Goal: Task Accomplishment & Management: Complete application form

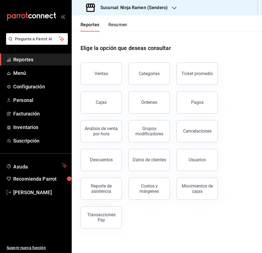
click at [162, 6] on h3 "Sucursal: Ninja Ramen (Sendero)" at bounding box center [132, 7] width 72 height 7
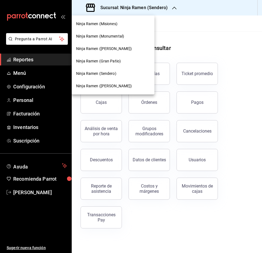
click at [109, 23] on span "Ninja Ramen (Misiones)" at bounding box center [96, 24] width 41 height 6
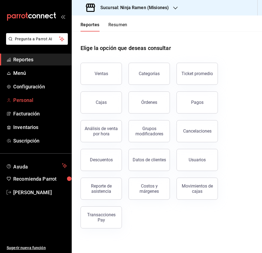
click at [31, 99] on span "Personal" at bounding box center [40, 99] width 54 height 7
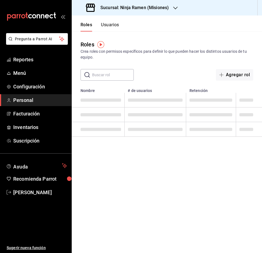
click at [112, 26] on button "Usuarios" at bounding box center [110, 26] width 18 height 9
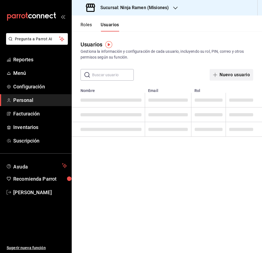
click at [231, 75] on button "Nuevo usuario" at bounding box center [232, 75] width 44 height 12
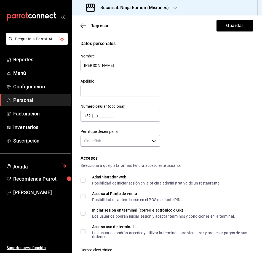
type input "[PERSON_NAME]"
click at [142, 139] on body "Pregunta a Parrot AI Reportes Menú Configuración Personal Facturación Inventari…" at bounding box center [131, 126] width 262 height 253
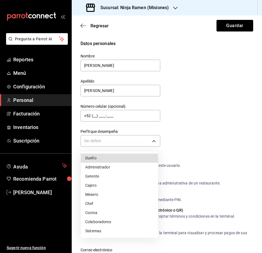
click at [116, 176] on li "Gerente" at bounding box center [119, 175] width 77 height 9
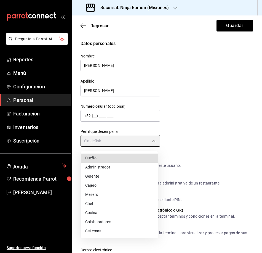
type input "MANAGER"
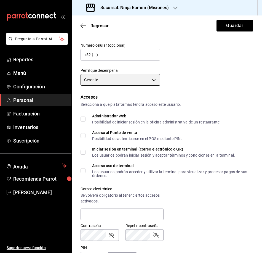
scroll to position [202, 0]
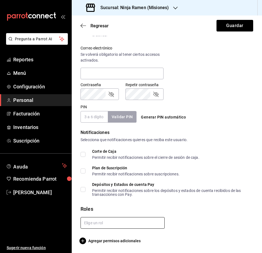
click at [134, 223] on input "text" at bounding box center [122, 223] width 84 height 12
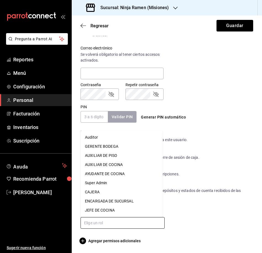
click at [127, 200] on li "ENCARGADA DE SUCURSAL" at bounding box center [121, 200] width 82 height 9
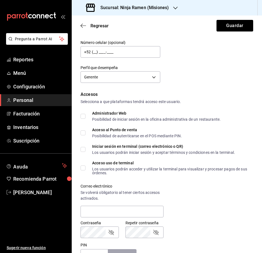
scroll to position [37, 0]
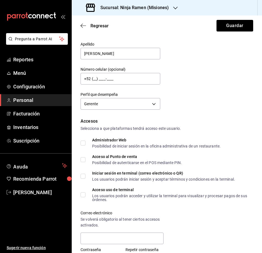
checkbox input "true"
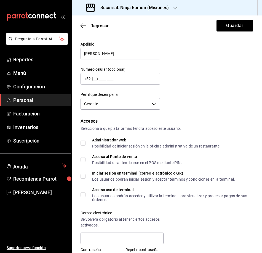
checkbox input "true"
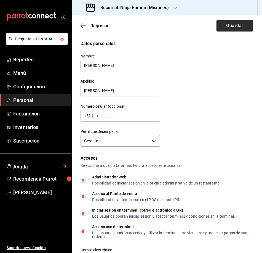
click at [225, 24] on button "Guardar" at bounding box center [234, 26] width 37 height 12
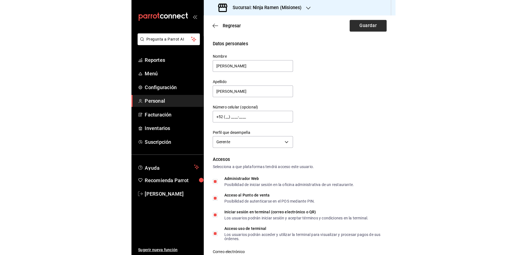
scroll to position [141, 0]
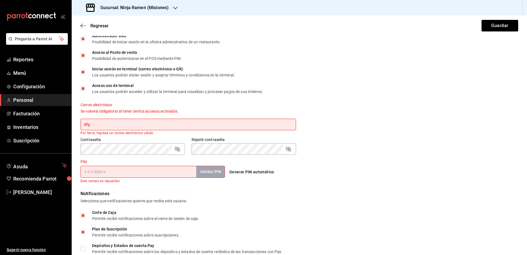
drag, startPoint x: 144, startPoint y: 121, endPoint x: 72, endPoint y: 121, distance: 72.0
click at [72, 121] on div "Datos personales Nombre Michelle Josefina Apellido Gutierrez Diosdado Número ce…" at bounding box center [299, 115] width 455 height 432
paste input "[EMAIL_ADDRESS][DOMAIN_NAME]"
type input "[EMAIL_ADDRESS][DOMAIN_NAME]"
click at [173, 160] on div "PIN Validar PIN ​ Este campo es requerido." at bounding box center [152, 171] width 144 height 25
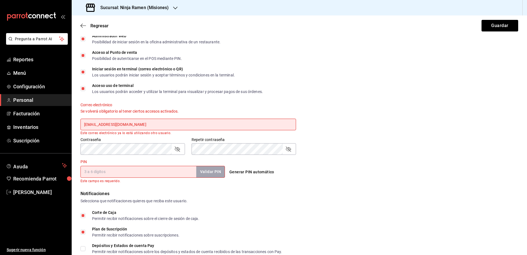
click at [155, 170] on input "PIN" at bounding box center [138, 172] width 116 height 12
click at [114, 176] on input "PIN" at bounding box center [138, 172] width 116 height 12
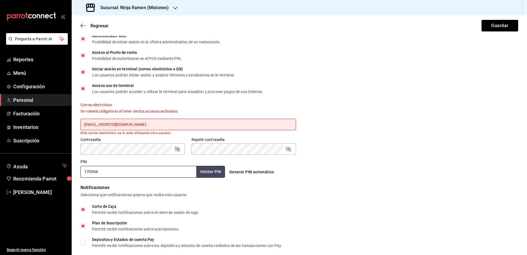
type input "170304"
click at [227, 170] on button "Generar PIN automático" at bounding box center [251, 172] width 49 height 10
drag, startPoint x: 126, startPoint y: 171, endPoint x: 122, endPoint y: 171, distance: 3.3
click at [122, 171] on input "170304" at bounding box center [138, 172] width 116 height 12
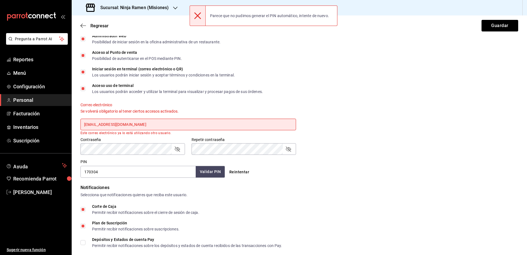
click at [210, 171] on button "Validar PIN" at bounding box center [210, 172] width 29 height 12
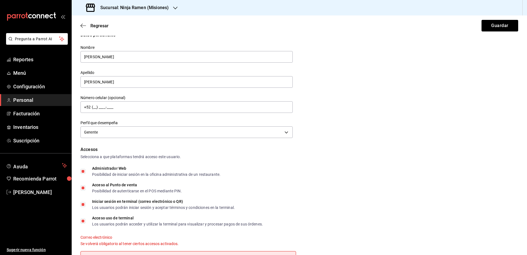
scroll to position [0, 0]
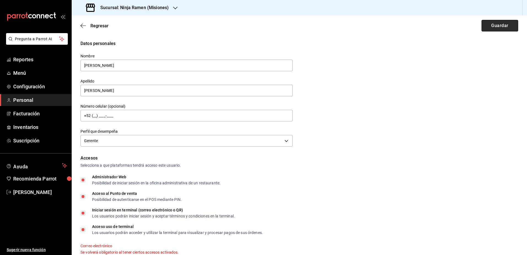
click at [494, 29] on button "Guardar" at bounding box center [500, 26] width 37 height 12
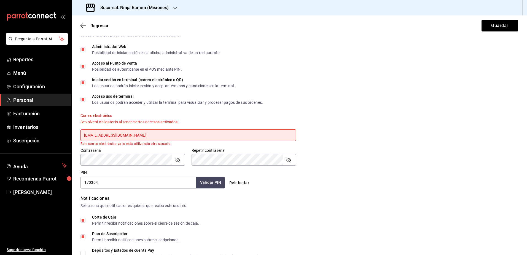
drag, startPoint x: 157, startPoint y: 134, endPoint x: 133, endPoint y: 135, distance: 24.8
click at [116, 135] on input "[EMAIL_ADDRESS][DOMAIN_NAME]" at bounding box center [188, 135] width 216 height 12
click at [144, 136] on input "[EMAIL_ADDRESS][DOMAIN_NAME]" at bounding box center [188, 135] width 216 height 12
click at [163, 136] on input "[EMAIL_ADDRESS][DOMAIN_NAME]" at bounding box center [188, 135] width 216 height 12
click at [115, 133] on input "[EMAIL_ADDRESS][DOMAIN_NAME]" at bounding box center [188, 135] width 216 height 12
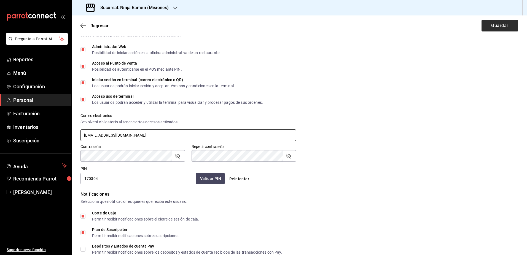
type input "[EMAIL_ADDRESS][DOMAIN_NAME]"
click at [502, 26] on button "Guardar" at bounding box center [500, 26] width 37 height 12
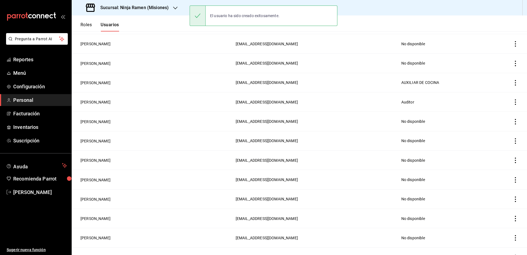
scroll to position [149, 0]
click at [171, 10] on div "Sucursal: Ninja Ramen (Misiones)" at bounding box center [128, 7] width 104 height 15
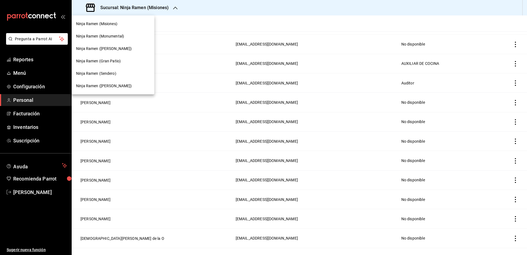
click at [127, 34] on div "Ninja Ramen (Monumental)" at bounding box center [113, 36] width 74 height 6
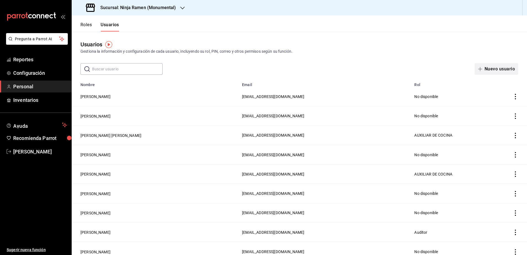
click at [502, 68] on button "Nuevo usuario" at bounding box center [497, 69] width 44 height 12
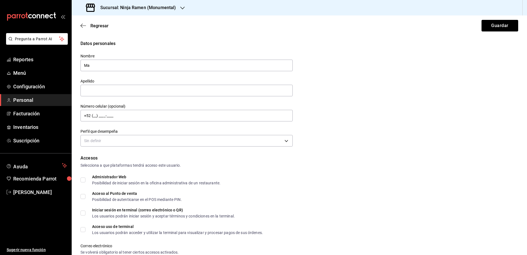
type input "M"
type input "[PERSON_NAME]"
type input "De la [PERSON_NAME]"
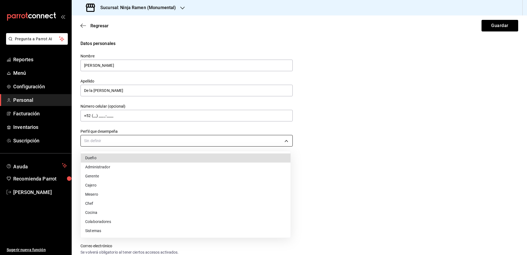
click at [202, 138] on body "Pregunta a Parrot AI Reportes Menú Configuración Personal Facturación Inventari…" at bounding box center [263, 127] width 527 height 255
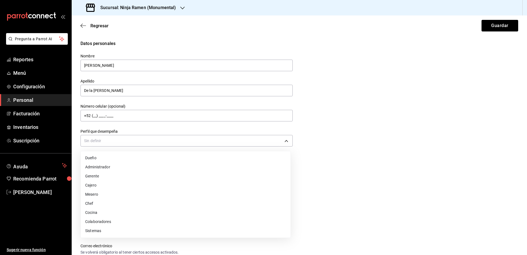
click at [185, 168] on li "Administrador" at bounding box center [186, 166] width 210 height 9
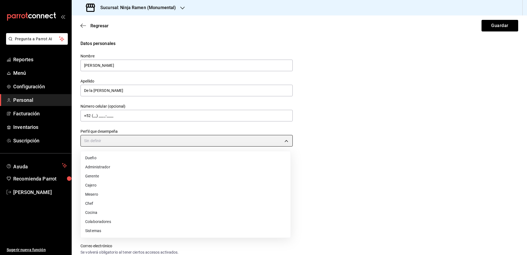
type input "ADMIN"
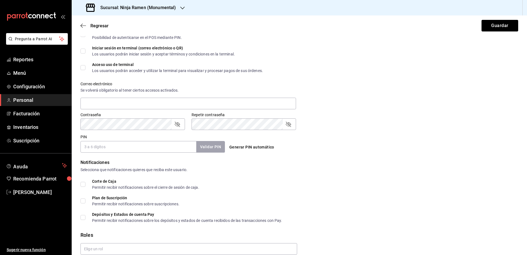
scroll to position [165, 0]
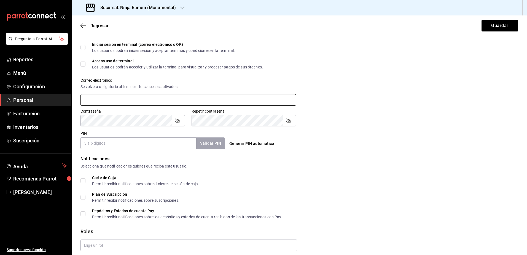
click at [128, 101] on input "text" at bounding box center [188, 100] width 216 height 12
paste input "[EMAIL_ADDRESS][DOMAIN_NAME]"
type input "[EMAIL_ADDRESS][DOMAIN_NAME]"
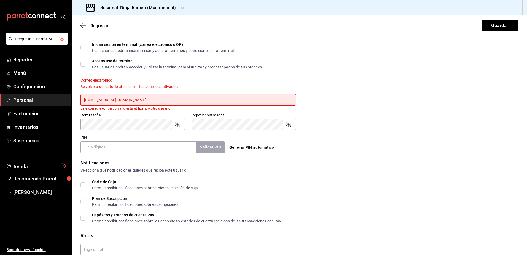
click at [130, 149] on input "PIN" at bounding box center [138, 147] width 116 height 12
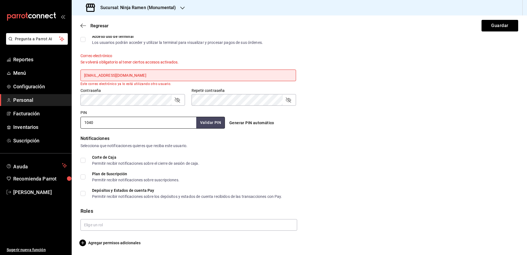
type input "1040"
click at [173, 225] on input "text" at bounding box center [188, 225] width 217 height 12
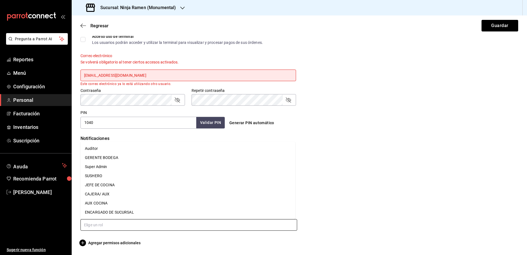
click at [128, 214] on li "ENCARGADO DE SUCURSAL" at bounding box center [187, 212] width 215 height 9
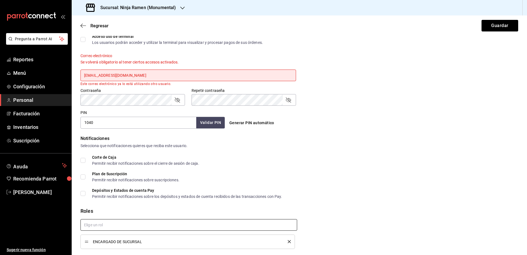
checkbox input "true"
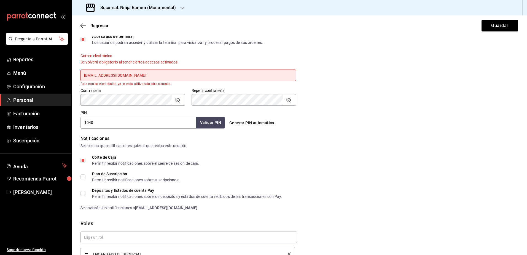
drag, startPoint x: 112, startPoint y: 75, endPoint x: 119, endPoint y: 71, distance: 8.1
click at [112, 75] on input "[EMAIL_ADDRESS][DOMAIN_NAME]" at bounding box center [188, 75] width 216 height 12
type input "[EMAIL_ADDRESS][DOMAIN_NAME]"
click at [395, 76] on div "Correo electrónico Se volverá obligatorio al tener ciertos accesos activados. m…" at bounding box center [296, 66] width 444 height 39
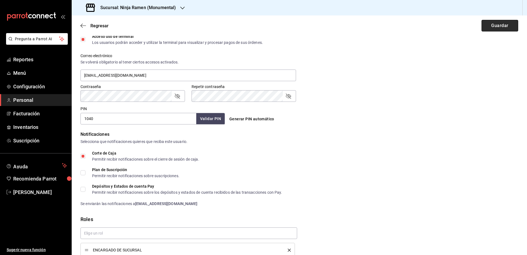
click at [505, 25] on button "Guardar" at bounding box center [500, 26] width 37 height 12
click at [512, 23] on button "Guardar" at bounding box center [500, 26] width 37 height 12
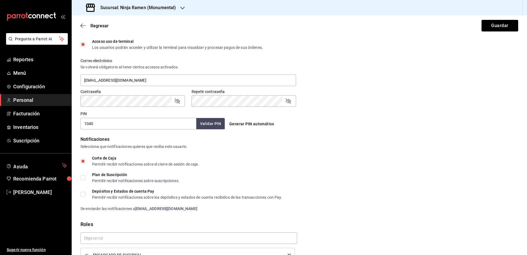
scroll to position [216, 0]
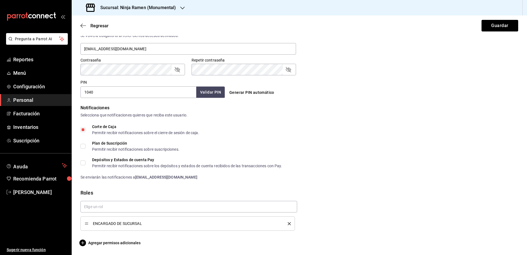
click at [139, 91] on input "1040" at bounding box center [138, 92] width 116 height 12
type input "1041"
click at [492, 25] on button "Guardar" at bounding box center [500, 26] width 37 height 12
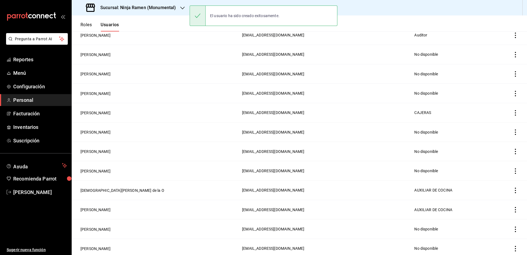
scroll to position [236, 0]
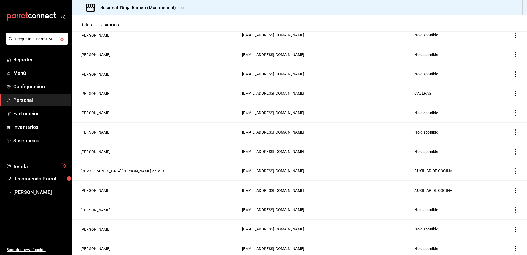
click at [157, 6] on h3 "Sucursal: Ninja Ramen (Monumental)" at bounding box center [136, 7] width 80 height 7
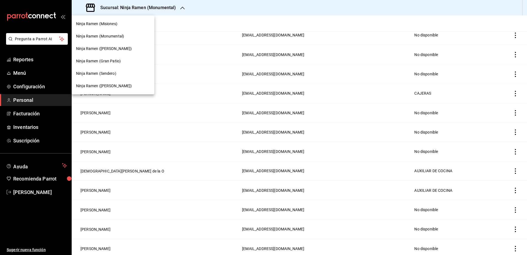
click at [120, 51] on div "Ninja Ramen ([PERSON_NAME])" at bounding box center [113, 49] width 74 height 6
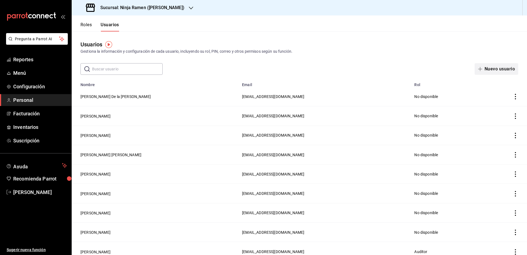
click at [496, 70] on button "Nuevo usuario" at bounding box center [497, 69] width 44 height 12
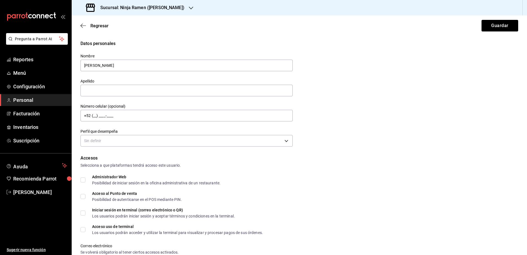
type input "[PERSON_NAME]"
click at [231, 139] on body "Pregunta a Parrot AI Reportes Menú Configuración Personal Facturación Inventari…" at bounding box center [263, 127] width 527 height 255
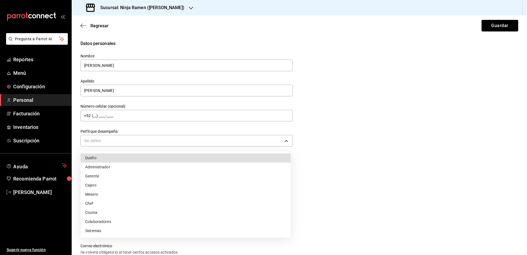
click at [145, 176] on li "Gerente" at bounding box center [186, 175] width 210 height 9
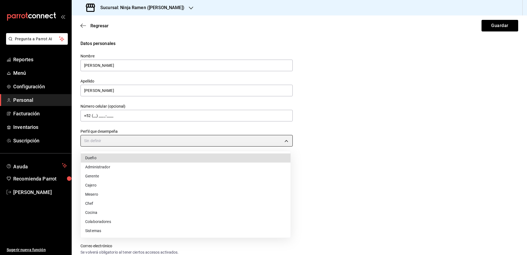
type input "MANAGER"
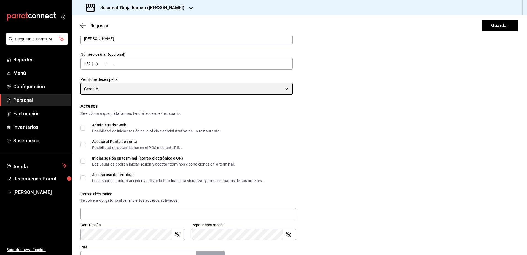
scroll to position [186, 0]
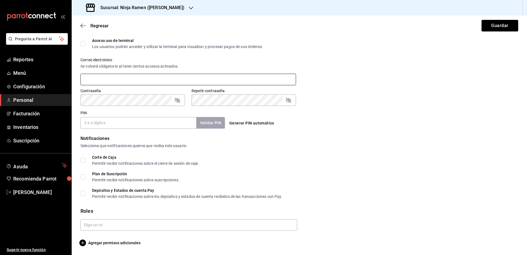
click at [167, 74] on input "text" at bounding box center [188, 80] width 216 height 12
paste input "[EMAIL_ADDRESS][DOMAIN_NAME]"
click at [100, 77] on input "[EMAIL_ADDRESS][DOMAIN_NAME]" at bounding box center [188, 80] width 216 height 12
type input "[EMAIL_ADDRESS][DOMAIN_NAME]"
type input "1308"
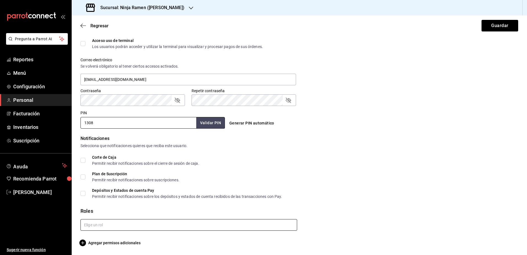
click at [193, 224] on input "text" at bounding box center [188, 225] width 217 height 12
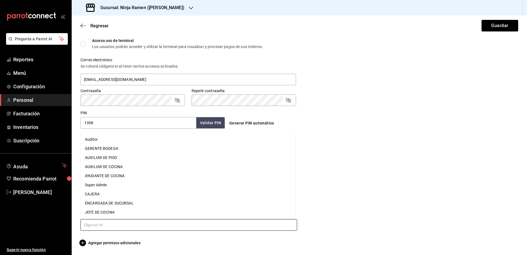
click at [133, 203] on li "ENCARGADA DE SUCURSAL" at bounding box center [187, 202] width 215 height 9
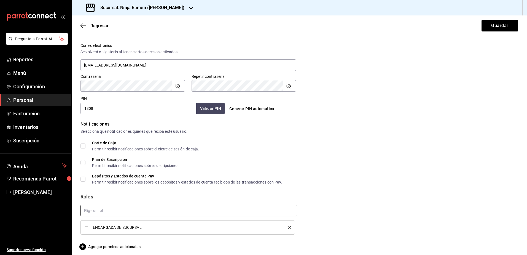
scroll to position [204, 0]
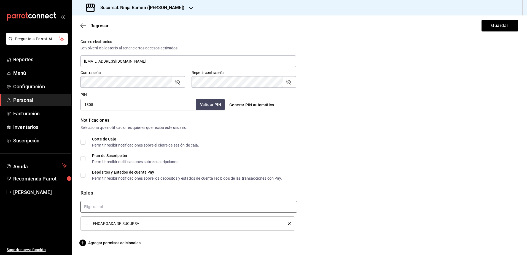
checkbox input "true"
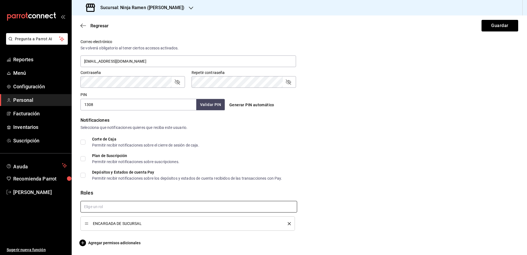
checkbox input "true"
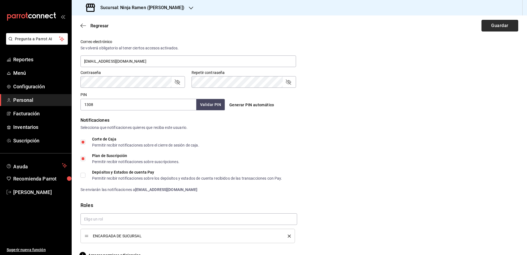
click at [494, 27] on button "Guardar" at bounding box center [500, 26] width 37 height 12
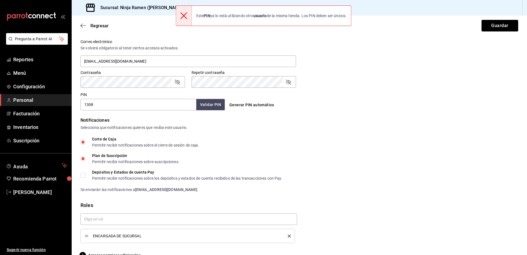
click at [136, 110] on input "1308" at bounding box center [138, 105] width 116 height 12
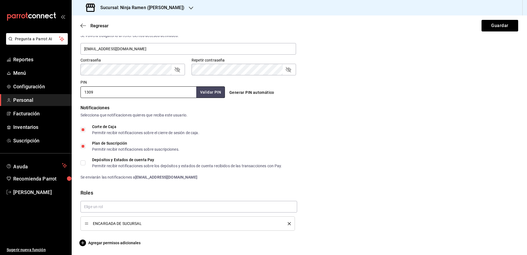
scroll to position [189, 0]
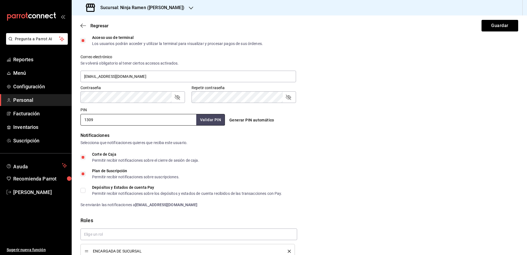
type input "1309"
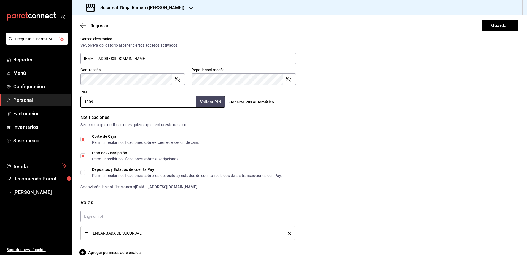
scroll to position [216, 0]
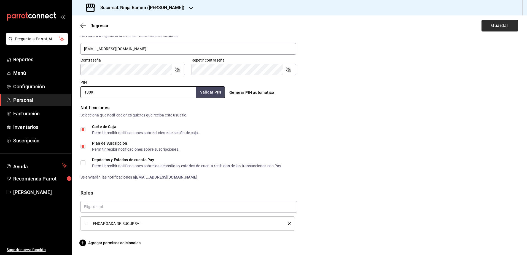
click at [495, 25] on button "Guardar" at bounding box center [500, 26] width 37 height 12
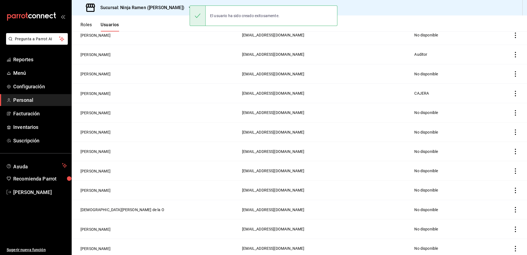
scroll to position [236, 0]
click at [156, 6] on h3 "Sucursal: Ninja Ramen ([PERSON_NAME])" at bounding box center [140, 7] width 88 height 7
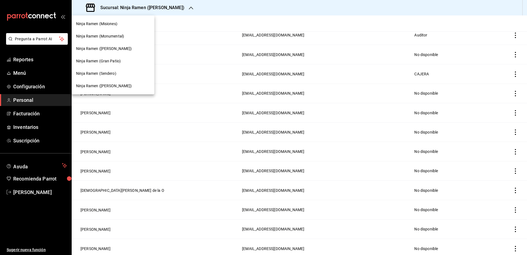
click at [128, 59] on div "Ninja Ramen (Gran Patio)" at bounding box center [113, 61] width 74 height 6
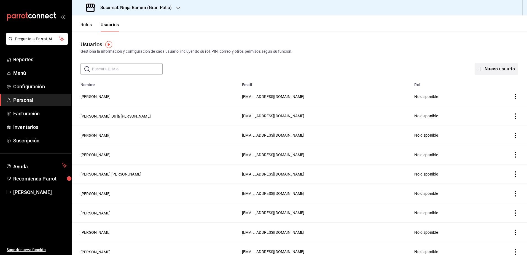
click at [496, 69] on button "Nuevo usuario" at bounding box center [497, 69] width 44 height 12
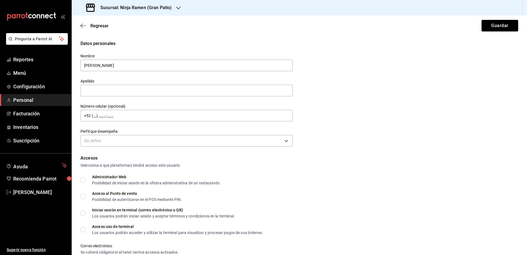
type input "[PERSON_NAME]"
type input "P"
type input "[PERSON_NAME]"
click at [210, 142] on body "Pregunta a Parrot AI Reportes Menú Configuración Personal Facturación Inventari…" at bounding box center [263, 127] width 527 height 255
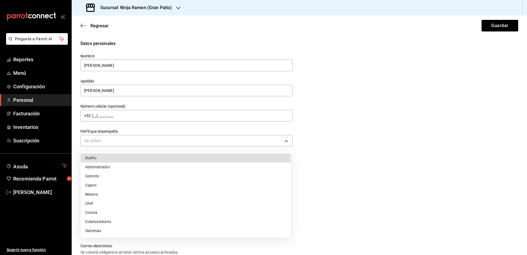
click at [155, 166] on li "Administrador" at bounding box center [186, 166] width 210 height 9
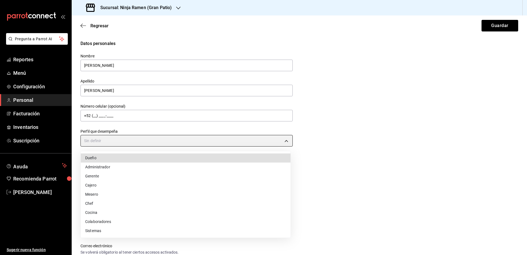
type input "ADMIN"
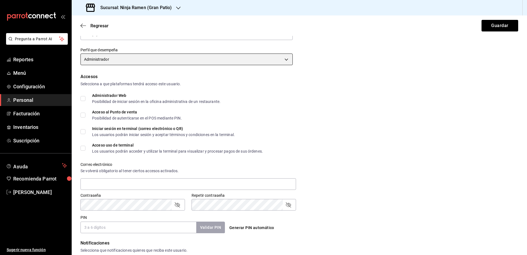
scroll to position [186, 0]
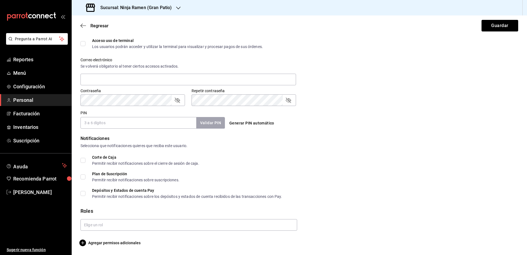
click at [145, 71] on div "Correo electrónico Se volverá obligatorio al tener ciertos accesos activados." at bounding box center [188, 71] width 216 height 29
click at [142, 75] on input "text" at bounding box center [188, 80] width 216 height 12
paste input "[EMAIL_ADDRESS][DOMAIN_NAME]"
drag, startPoint x: 96, startPoint y: 79, endPoint x: 104, endPoint y: 74, distance: 9.6
click at [97, 79] on input "[EMAIL_ADDRESS][DOMAIN_NAME]" at bounding box center [188, 80] width 216 height 12
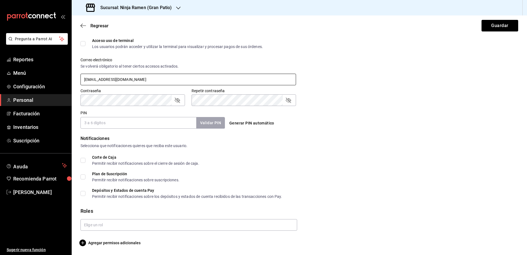
type input "aprado2@ninjaramenmx.com"
click at [132, 124] on input "PIN" at bounding box center [138, 123] width 116 height 12
type input "261100"
click at [211, 124] on button "Validar PIN" at bounding box center [210, 123] width 29 height 12
click at [132, 122] on input "261100" at bounding box center [138, 123] width 116 height 12
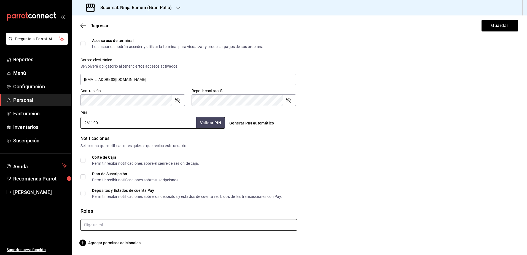
click at [160, 223] on input "text" at bounding box center [188, 225] width 217 height 12
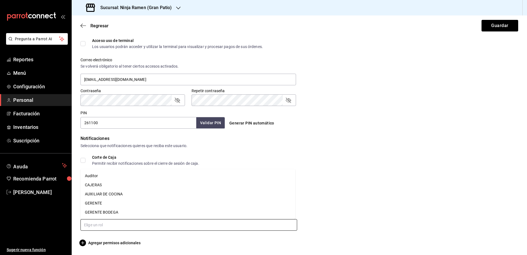
click at [137, 200] on li "GERENTE" at bounding box center [187, 202] width 215 height 9
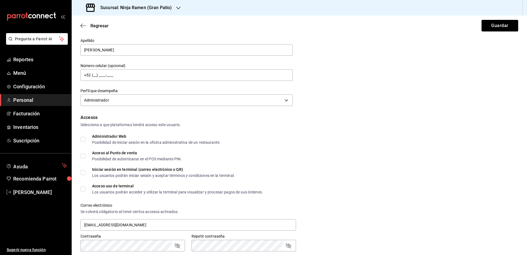
scroll to position [165, 0]
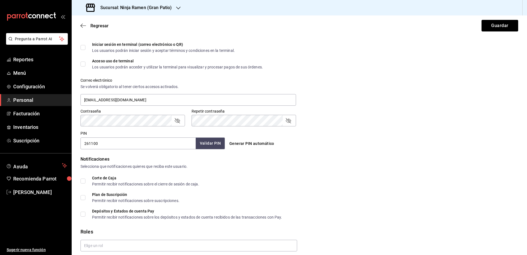
click at [214, 144] on button "Validar PIN" at bounding box center [210, 143] width 29 height 12
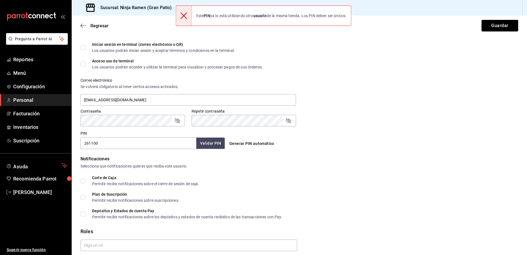
click at [138, 146] on input "261100" at bounding box center [138, 143] width 116 height 12
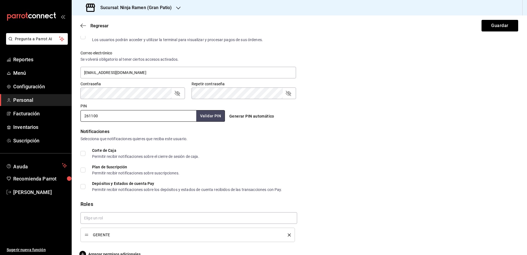
scroll to position [193, 0]
type input "261101"
click at [487, 25] on button "Guardar" at bounding box center [500, 26] width 37 height 12
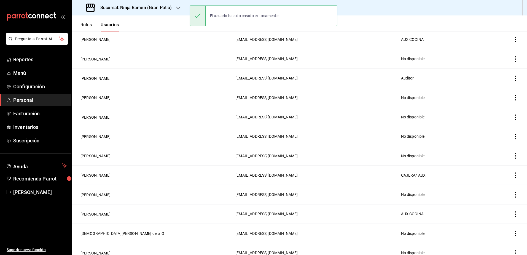
scroll to position [212, 0]
click at [368, 21] on header "Roles Usuarios" at bounding box center [299, 23] width 455 height 16
click at [169, 12] on div "Sucursal: Ninja Ramen (Gran Patio)" at bounding box center [129, 7] width 107 height 15
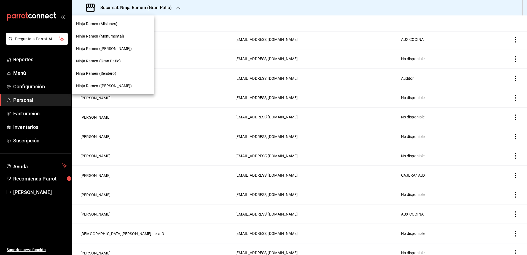
click at [222, 4] on div at bounding box center [263, 127] width 527 height 255
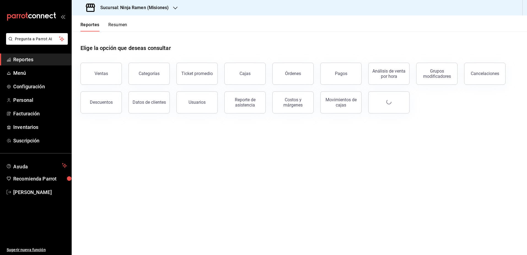
click at [172, 7] on div "Sucursal: Ninja Ramen (Misiones)" at bounding box center [128, 7] width 104 height 15
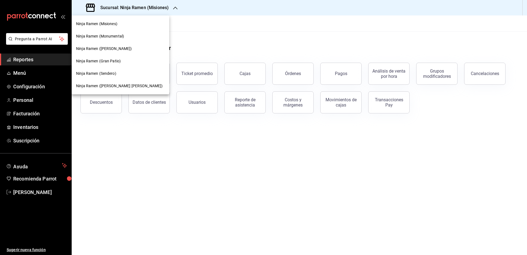
click at [111, 46] on span "Ninja Ramen ([PERSON_NAME])" at bounding box center [104, 49] width 56 height 6
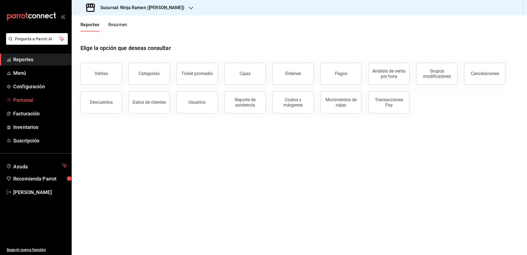
click at [32, 101] on span "Personal" at bounding box center [40, 99] width 54 height 7
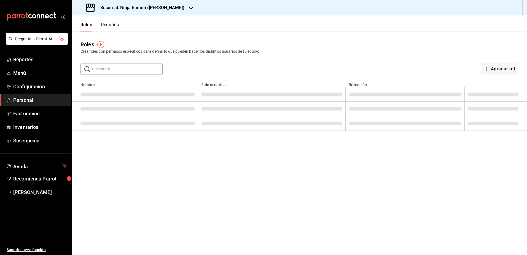
click at [118, 29] on button "Usuarios" at bounding box center [110, 26] width 18 height 9
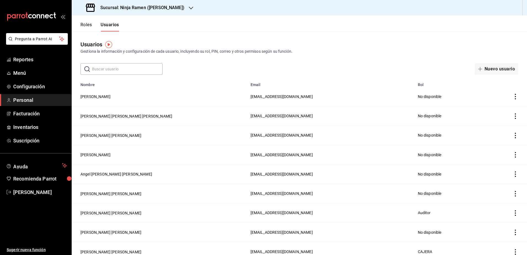
click at [146, 69] on input "text" at bounding box center [127, 68] width 71 height 11
type input "miche"
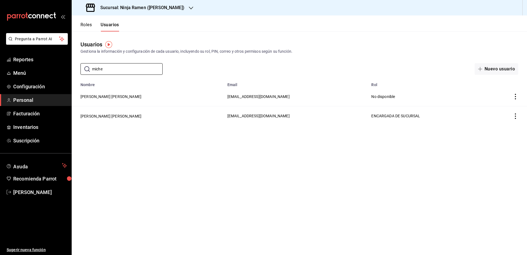
click at [262, 114] on icon "actions" at bounding box center [516, 116] width 6 height 6
click at [262, 115] on div at bounding box center [263, 127] width 527 height 255
click at [235, 115] on span "[EMAIL_ADDRESS][DOMAIN_NAME]" at bounding box center [258, 116] width 62 height 4
drag, startPoint x: 282, startPoint y: 117, endPoint x: 206, endPoint y: 115, distance: 75.9
click at [206, 115] on tr "[PERSON_NAME] [PERSON_NAME] [EMAIL_ADDRESS][DOMAIN_NAME] ENCARGADA DE SUCURSAL" at bounding box center [299, 115] width 455 height 19
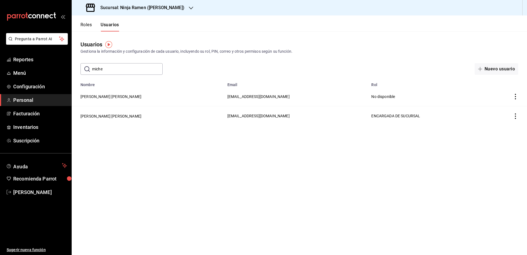
copy span "[EMAIL_ADDRESS][DOMAIN_NAME]"
click at [262, 114] on span "ENCARGADA DE SUCURSAL" at bounding box center [395, 116] width 49 height 4
click at [262, 122] on td "[EMAIL_ADDRESS][DOMAIN_NAME]" at bounding box center [296, 115] width 144 height 19
click at [262, 114] on icon "actions" at bounding box center [516, 116] width 6 height 6
click at [262, 127] on div at bounding box center [263, 127] width 527 height 255
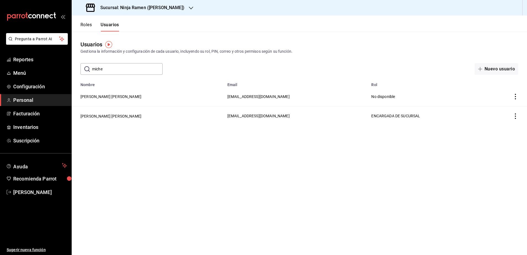
click at [244, 117] on body "Pregunta a Parrot AI Reportes Menú Configuración Personal Facturación Inventari…" at bounding box center [263, 127] width 527 height 255
click at [122, 114] on button "[PERSON_NAME] [PERSON_NAME]" at bounding box center [110, 116] width 61 height 6
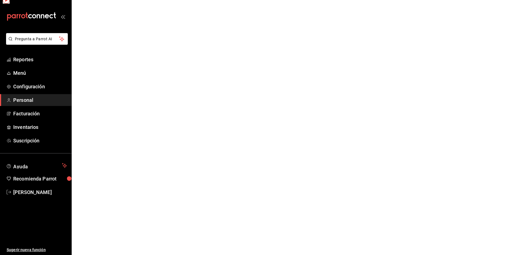
click at [122, 0] on html "Pregunta a Parrot AI Reportes Menú Configuración Personal Facturación Inventari…" at bounding box center [263, 0] width 527 height 0
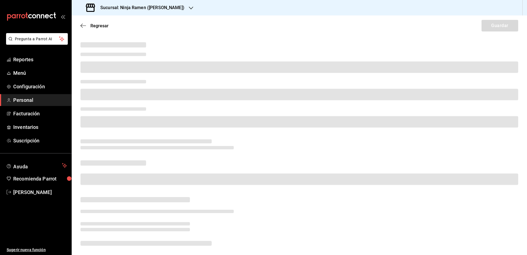
click at [206, 29] on div "Regresar Guardar" at bounding box center [299, 25] width 455 height 20
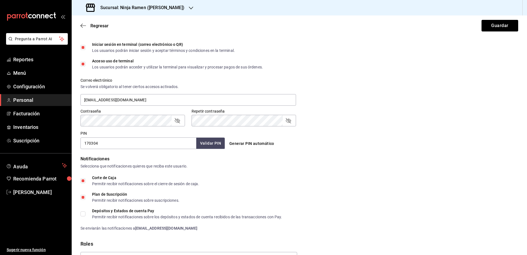
scroll to position [193, 0]
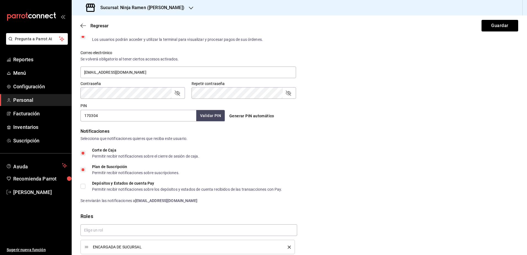
click at [150, 9] on h3 "Sucursal: Ninja Ramen ([PERSON_NAME])" at bounding box center [140, 7] width 88 height 7
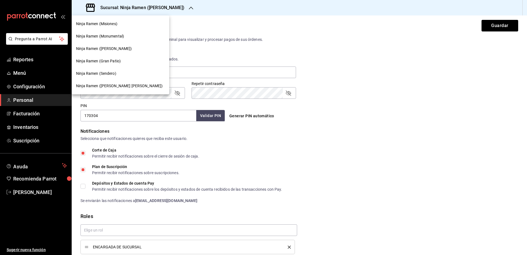
click at [109, 61] on span "Ninja Ramen (Gran Patio)" at bounding box center [98, 61] width 45 height 6
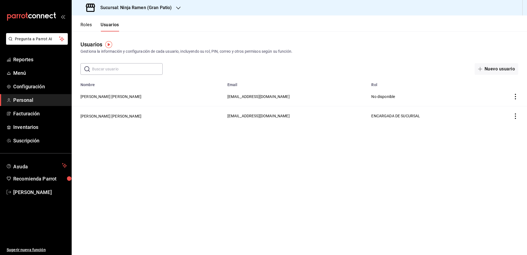
click at [141, 68] on input "text" at bounding box center [127, 68] width 71 height 11
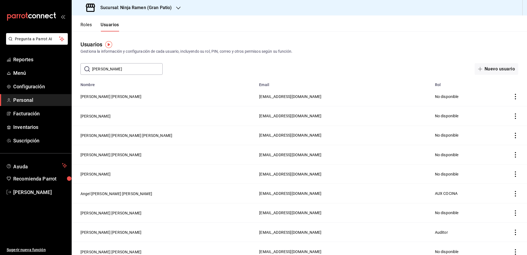
type input "[PERSON_NAME]"
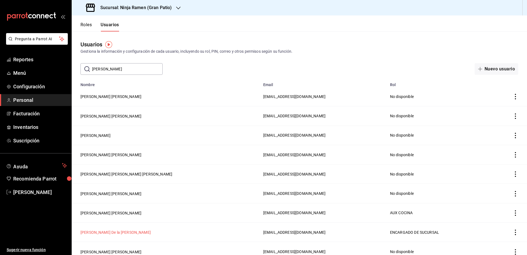
click at [127, 229] on button "[PERSON_NAME] De la [PERSON_NAME]" at bounding box center [115, 232] width 70 height 6
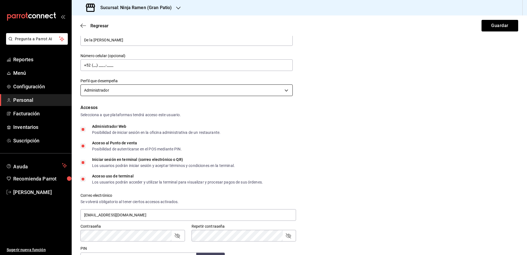
scroll to position [165, 0]
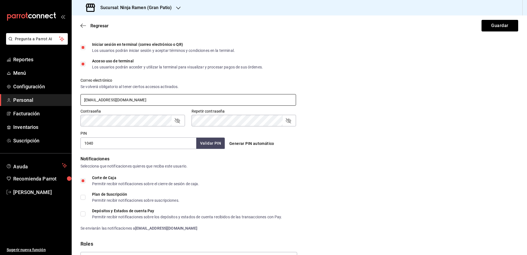
click at [164, 101] on input "[EMAIL_ADDRESS][DOMAIN_NAME]" at bounding box center [188, 100] width 216 height 12
click at [163, 98] on input "[EMAIL_ADDRESS][DOMAIN_NAME]" at bounding box center [188, 100] width 216 height 12
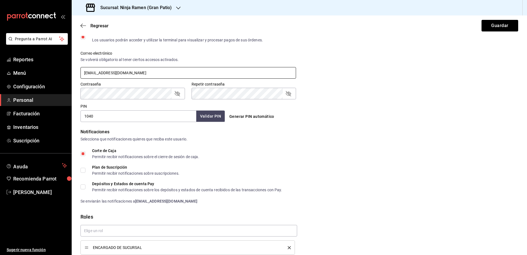
scroll to position [216, 0]
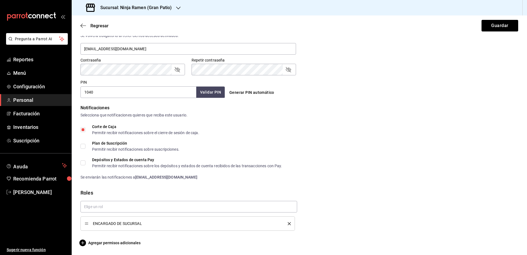
click at [142, 7] on h3 "Sucursal: Ninja Ramen (Gran Patio)" at bounding box center [134, 7] width 76 height 7
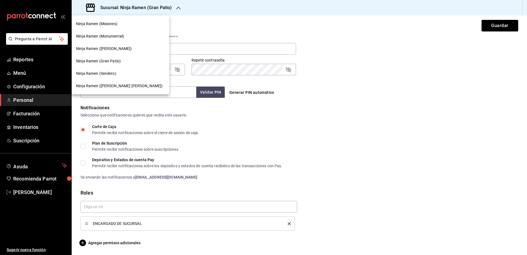
click at [208, 11] on div at bounding box center [263, 127] width 527 height 255
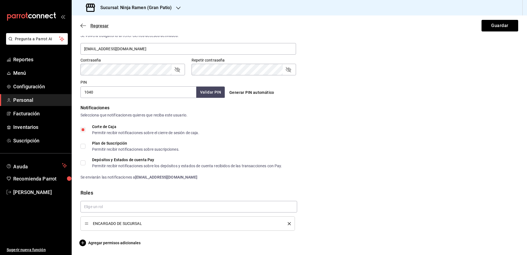
click at [81, 25] on icon "button" at bounding box center [83, 25] width 6 height 5
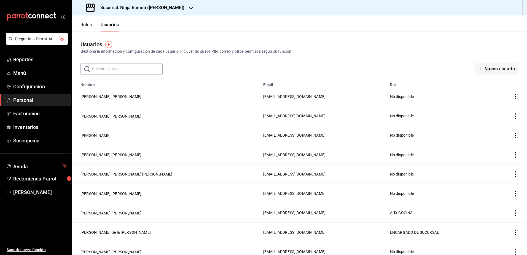
click at [189, 7] on icon "button" at bounding box center [191, 8] width 4 height 4
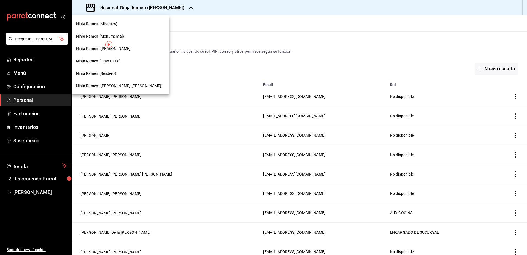
click at [123, 23] on div "Ninja Ramen (Misiones)" at bounding box center [120, 24] width 89 height 6
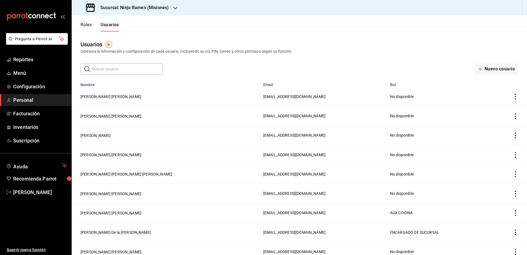
click at [121, 68] on input "text" at bounding box center [127, 68] width 71 height 11
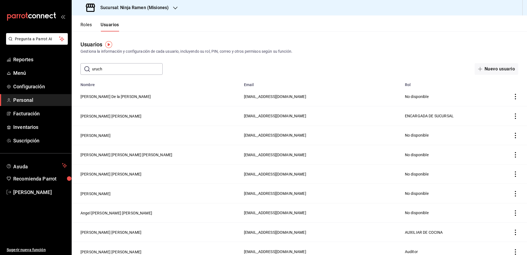
type input "uruch"
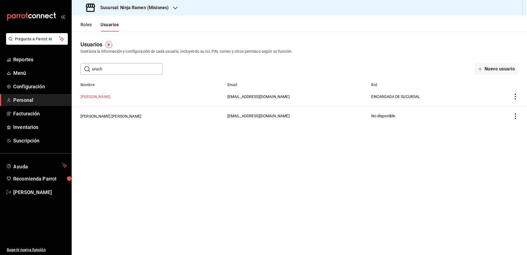
click at [105, 97] on button "[PERSON_NAME]" at bounding box center [95, 97] width 30 height 6
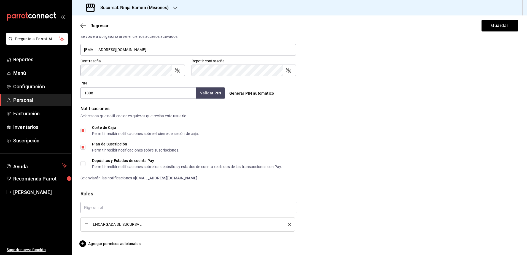
scroll to position [216, 0]
drag, startPoint x: 125, startPoint y: 47, endPoint x: 51, endPoint y: 47, distance: 74.4
click at [51, 47] on div "Pregunta a Parrot AI Reportes Menú Configuración Personal Facturación Inventari…" at bounding box center [263, 127] width 527 height 255
click at [82, 24] on icon "button" at bounding box center [83, 25] width 6 height 5
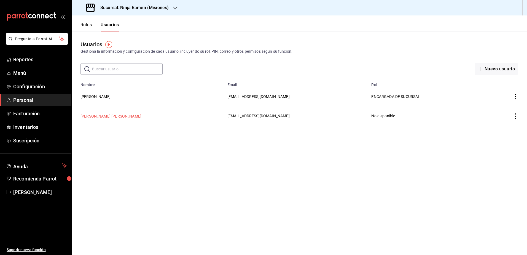
click at [106, 115] on button "[PERSON_NAME] [PERSON_NAME]" at bounding box center [110, 116] width 61 height 6
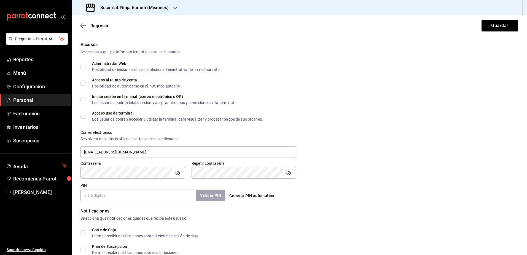
scroll to position [82, 0]
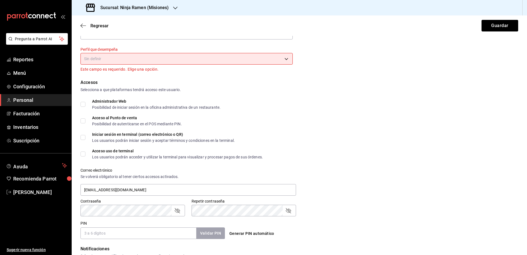
click at [80, 25] on div "Regresar Guardar" at bounding box center [299, 25] width 455 height 20
click at [83, 25] on icon "button" at bounding box center [83, 25] width 6 height 5
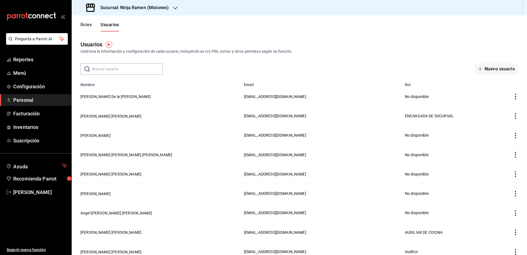
click at [117, 69] on input "text" at bounding box center [127, 68] width 71 height 11
type input "uruch"
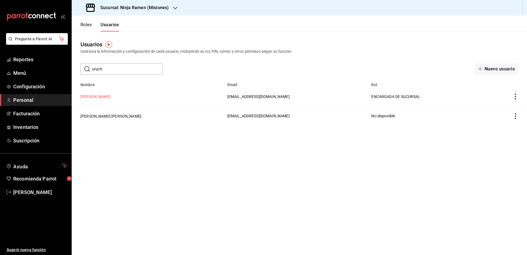
click at [97, 94] on button "[PERSON_NAME]" at bounding box center [95, 97] width 30 height 6
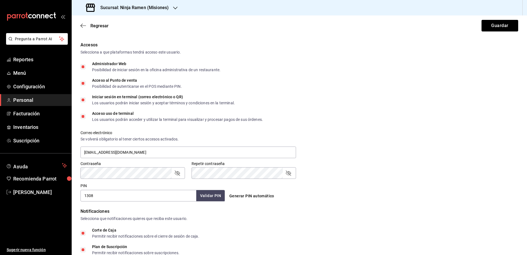
scroll to position [216, 0]
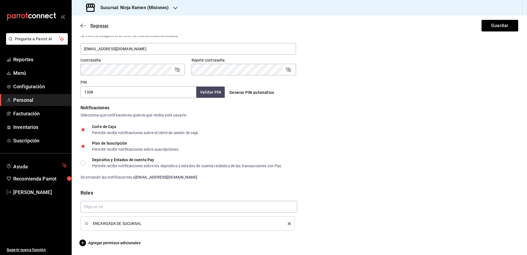
click at [82, 24] on icon "button" at bounding box center [83, 25] width 6 height 5
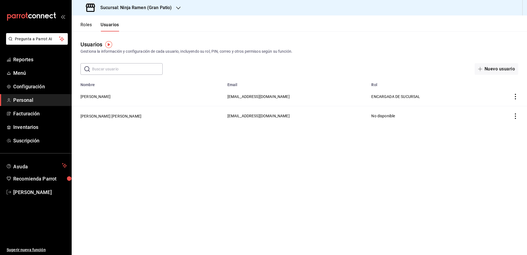
click at [152, 10] on h3 "Sucursal: Ninja Ramen (Gran Patio)" at bounding box center [134, 7] width 76 height 7
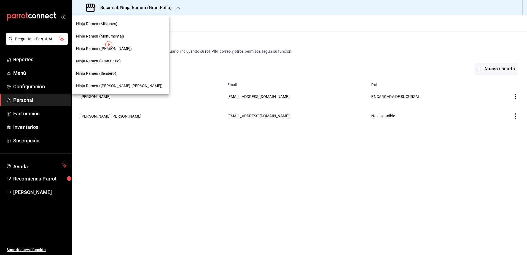
click at [110, 34] on span "Ninja Ramen (Monumental)" at bounding box center [100, 36] width 48 height 6
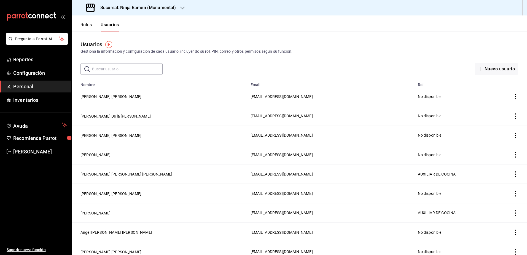
click at [135, 72] on input "text" at bounding box center [127, 68] width 71 height 11
type input "[PERSON_NAME]"
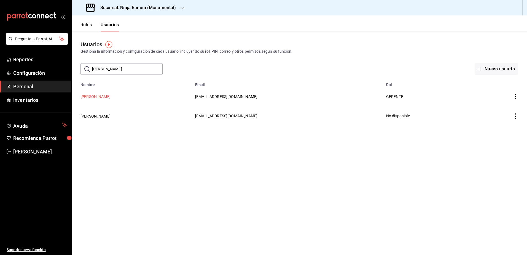
click at [110, 96] on button "[PERSON_NAME]" at bounding box center [95, 97] width 30 height 6
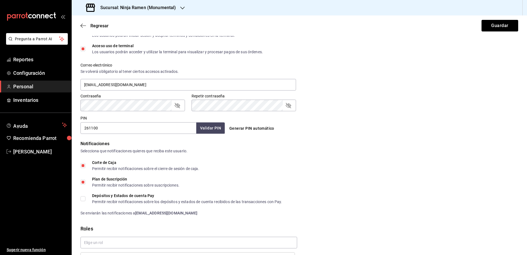
scroll to position [193, 0]
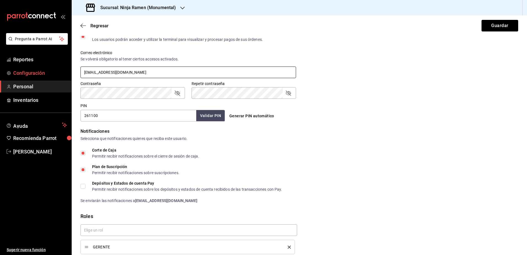
drag, startPoint x: 138, startPoint y: 70, endPoint x: 46, endPoint y: 70, distance: 92.6
click at [46, 70] on div "Pregunta a Parrot AI Reportes Configuración Personal Inventarios Ayuda Recomien…" at bounding box center [263, 127] width 527 height 255
click at [85, 26] on icon "button" at bounding box center [83, 25] width 6 height 5
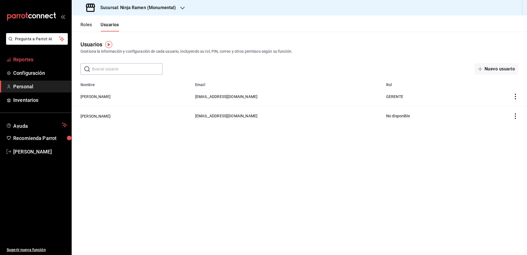
click at [37, 58] on span "Reportes" at bounding box center [40, 59] width 54 height 7
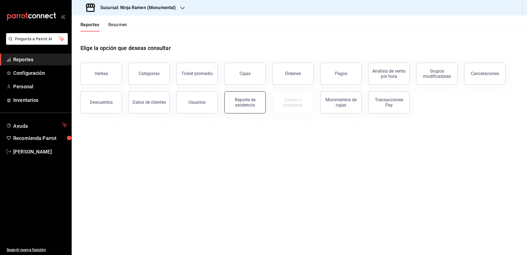
click at [244, 103] on div "Reporte de asistencia" at bounding box center [245, 102] width 34 height 10
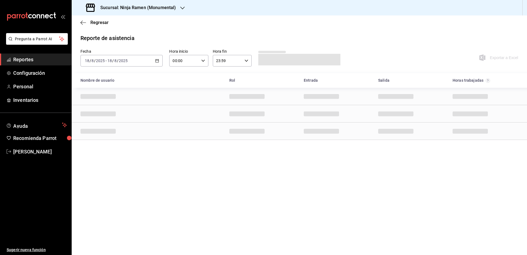
click at [160, 2] on div "Sucursal: Ninja Ramen (Monumental)" at bounding box center [131, 7] width 111 height 15
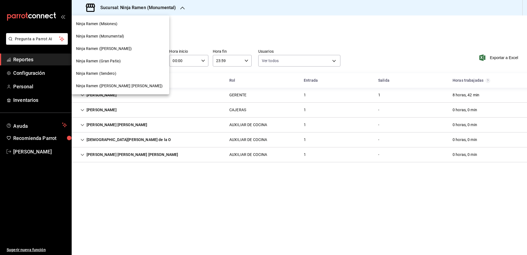
click at [122, 57] on div "Ninja Ramen (Gran Patio)" at bounding box center [121, 61] width 98 height 12
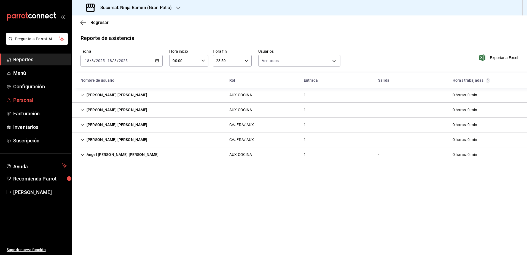
click at [30, 100] on span "Personal" at bounding box center [40, 99] width 54 height 7
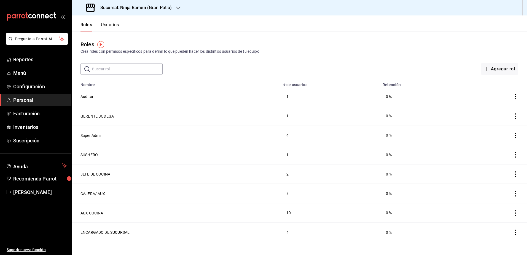
click at [103, 22] on div "Roles Usuarios" at bounding box center [95, 23] width 47 height 16
click at [120, 24] on header "Roles Usuarios" at bounding box center [299, 23] width 455 height 16
click at [110, 24] on button "Usuarios" at bounding box center [110, 26] width 18 height 9
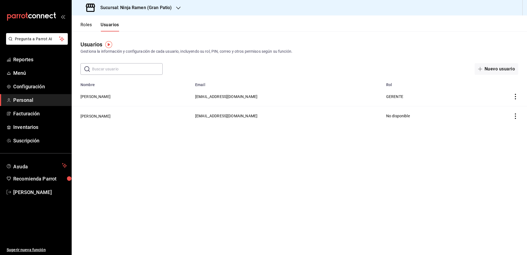
click at [121, 73] on input "text" at bounding box center [127, 68] width 71 height 11
click at [206, 57] on div "Usuarios Gestiona la información y configuración de cada usuario, incluyendo su…" at bounding box center [299, 52] width 455 height 43
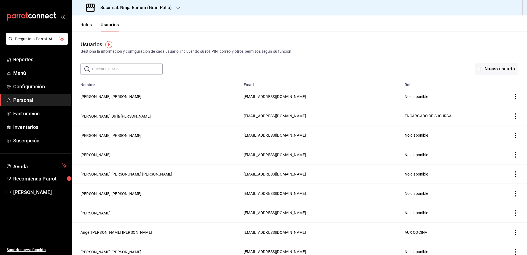
click at [140, 66] on input "text" at bounding box center [127, 68] width 71 height 11
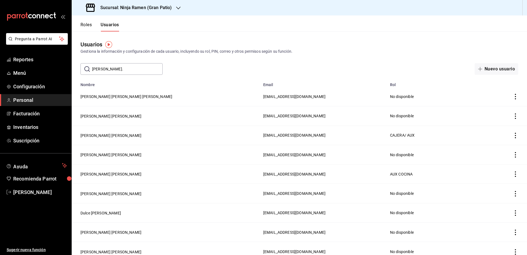
type input "[PERSON_NAME]"
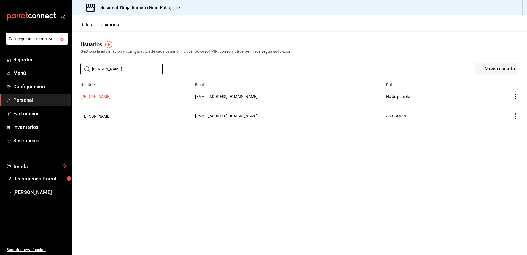
click at [105, 95] on button "[PERSON_NAME]" at bounding box center [95, 97] width 30 height 6
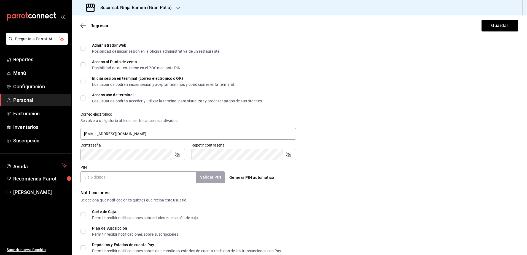
scroll to position [192, 0]
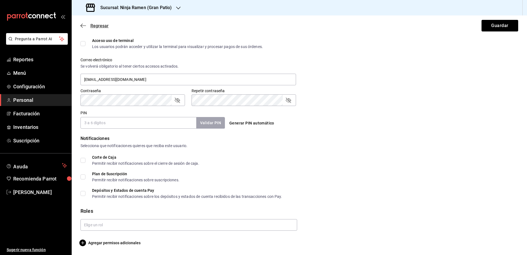
click at [80, 26] on icon "button" at bounding box center [83, 25] width 6 height 5
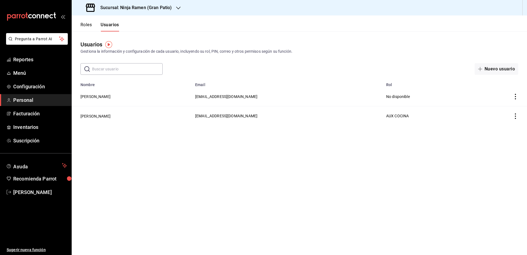
click at [122, 116] on td "[PERSON_NAME]" at bounding box center [132, 115] width 120 height 19
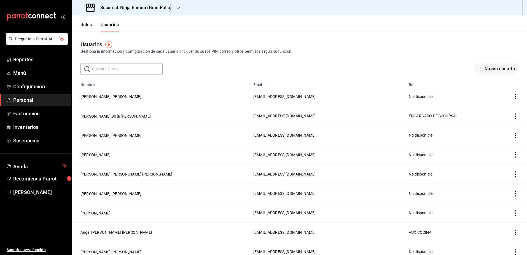
click at [127, 60] on div "Usuarios Gestiona la información y configuración de cada usuario, incluyendo su…" at bounding box center [299, 52] width 455 height 43
drag, startPoint x: 130, startPoint y: 70, endPoint x: 130, endPoint y: 73, distance: 2.8
click at [130, 70] on input "text" at bounding box center [127, 68] width 71 height 11
type input "[PERSON_NAME]"
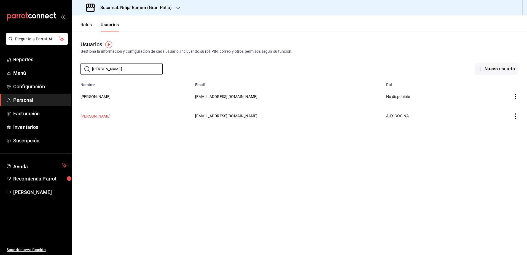
click at [102, 115] on button "[PERSON_NAME]" at bounding box center [95, 116] width 30 height 6
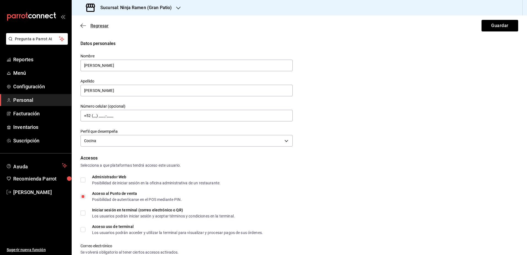
click at [82, 25] on icon "button" at bounding box center [83, 25] width 6 height 5
